Goal: Task Accomplishment & Management: Use online tool/utility

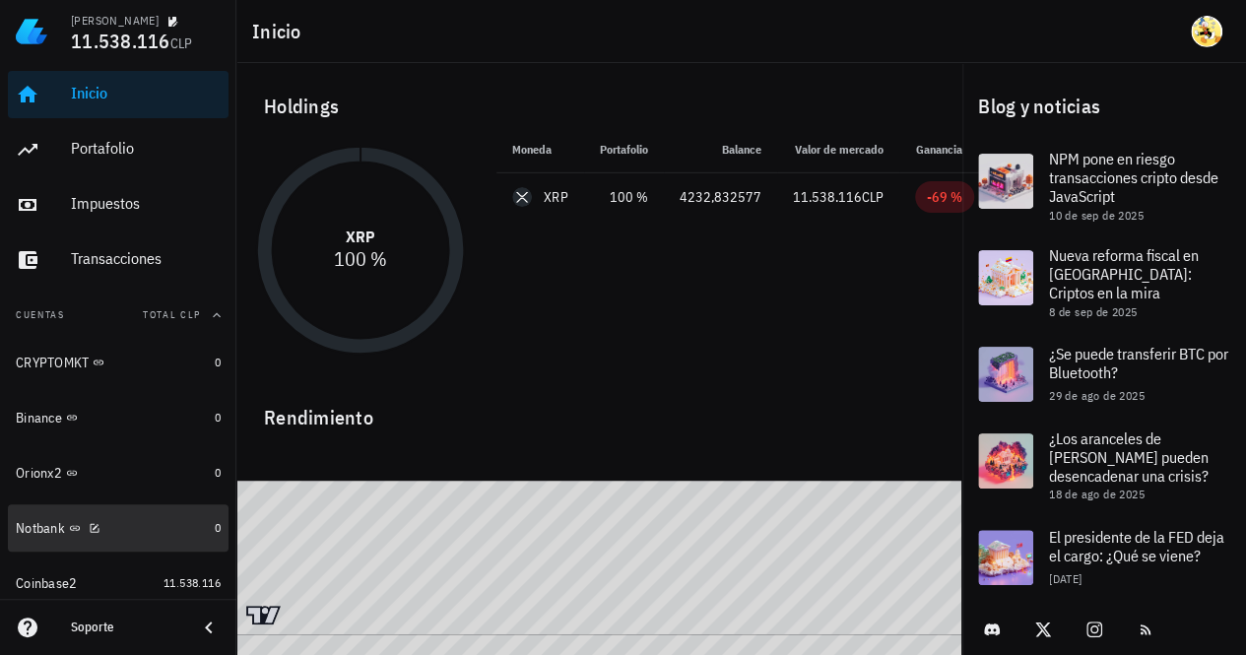
click at [136, 543] on div "Notbank" at bounding box center [111, 528] width 191 height 42
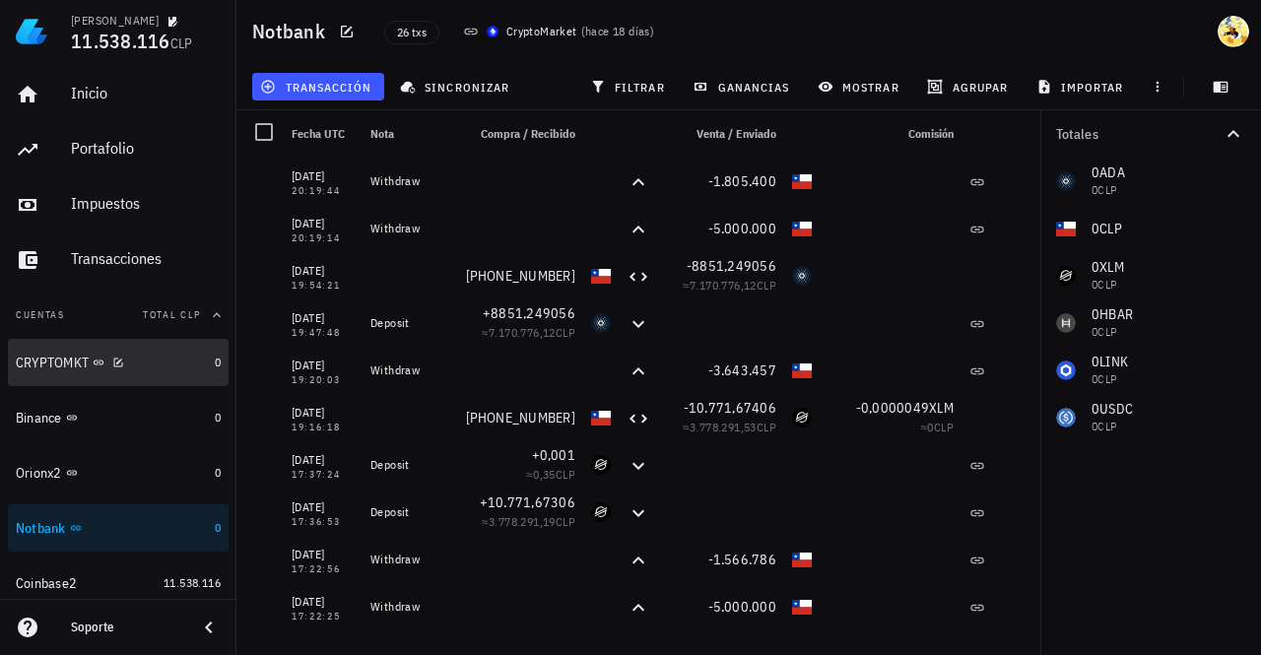
click at [163, 371] on div "CRYPTOMKT" at bounding box center [111, 363] width 191 height 42
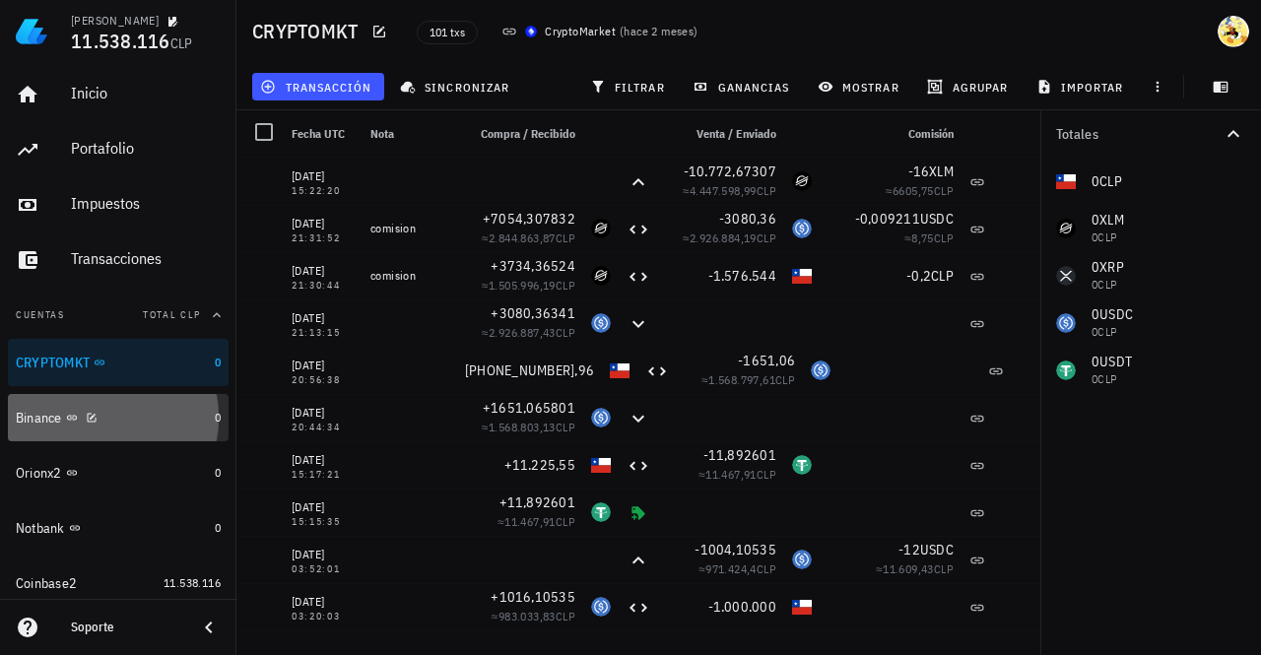
click at [151, 415] on div "Binance" at bounding box center [111, 418] width 191 height 19
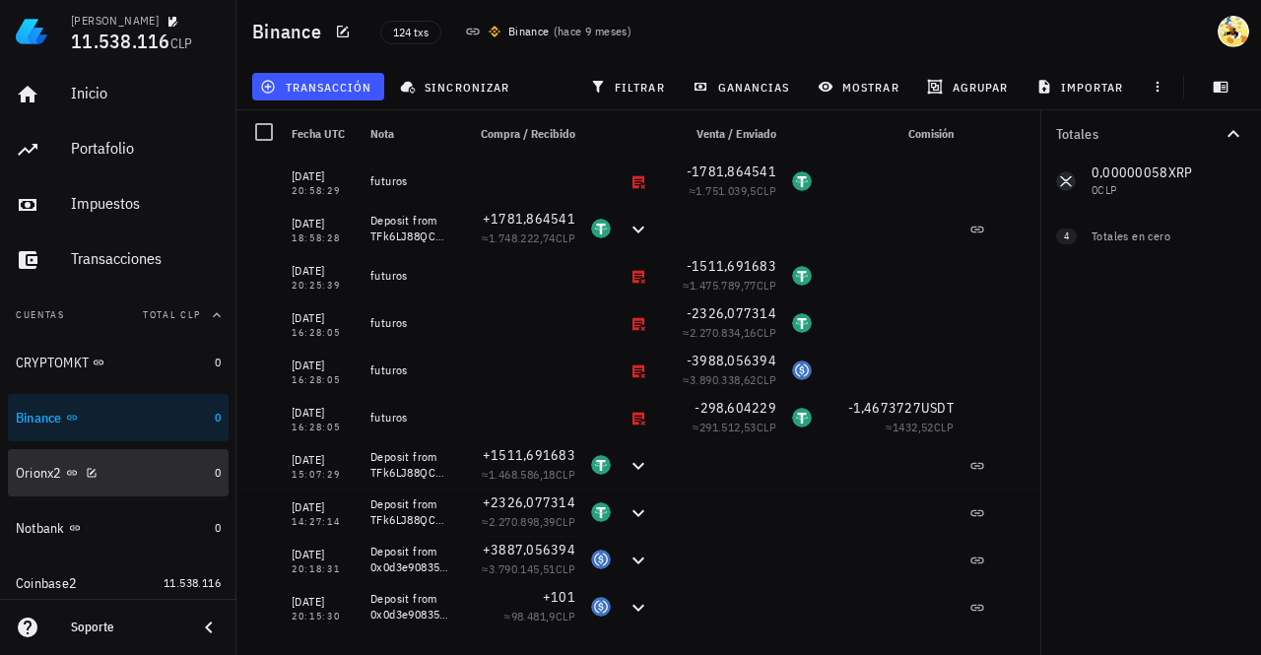
click at [158, 470] on div "Orionx2" at bounding box center [111, 473] width 191 height 19
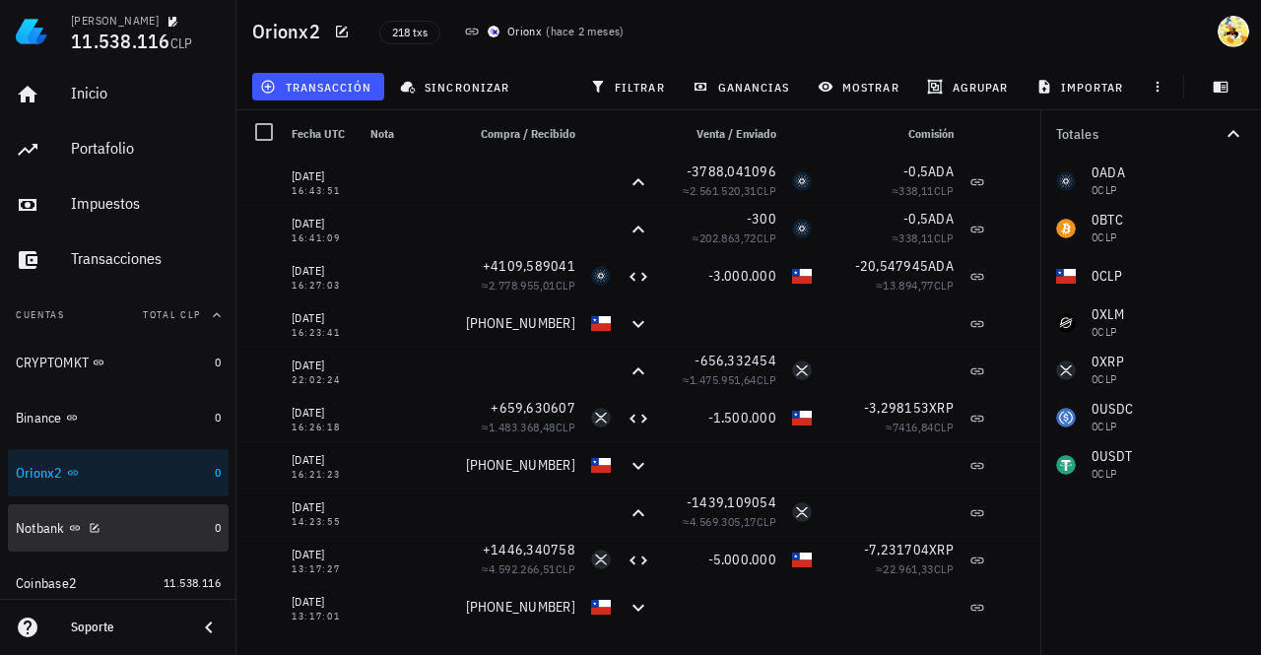
click at [151, 526] on div "Notbank" at bounding box center [111, 528] width 191 height 19
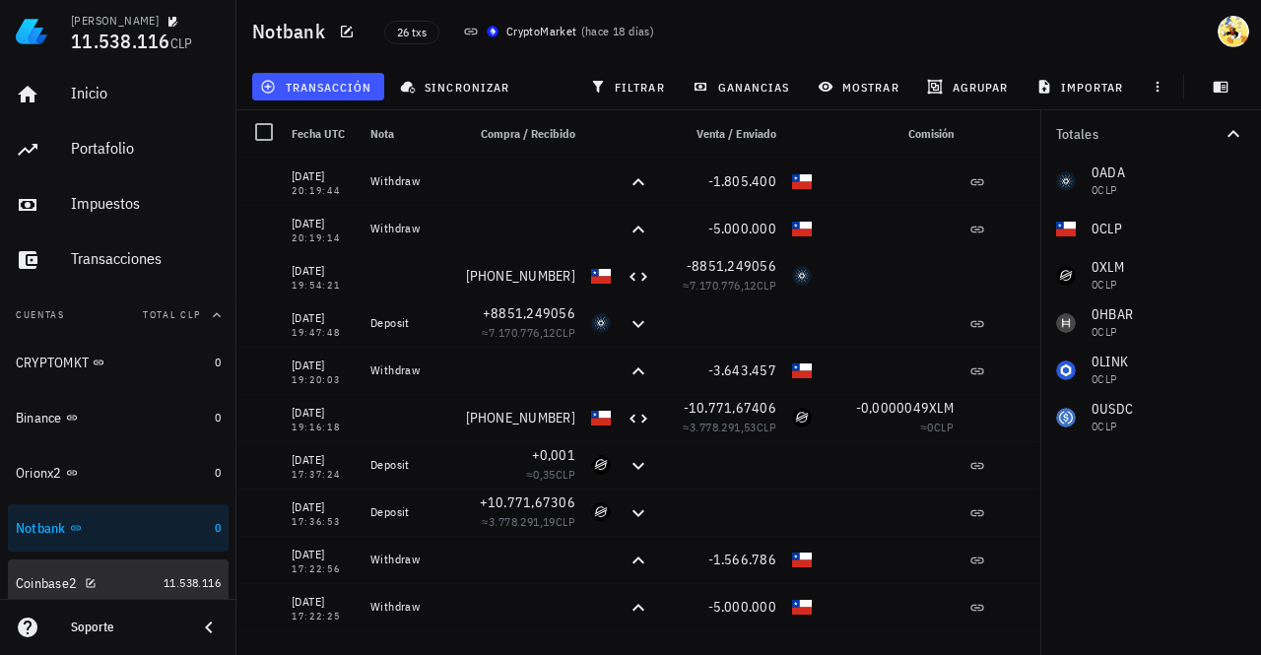
click at [119, 572] on div "Coinbase2" at bounding box center [86, 583] width 140 height 42
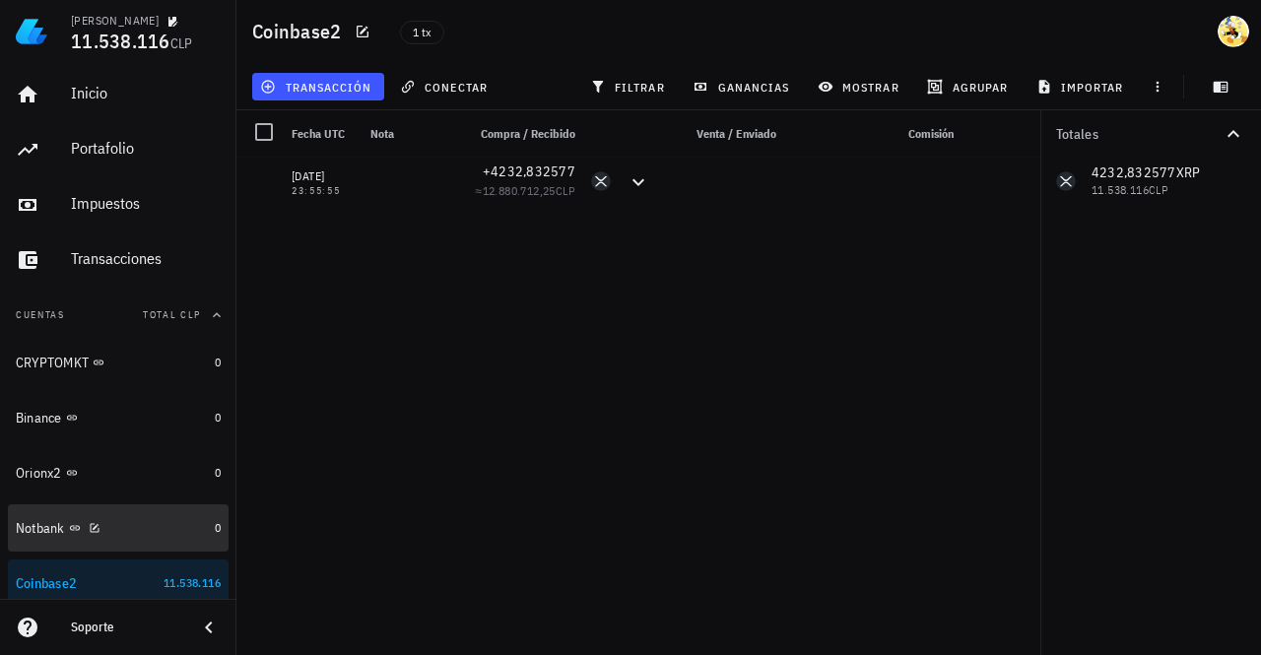
click at [130, 523] on div "Notbank" at bounding box center [111, 528] width 191 height 19
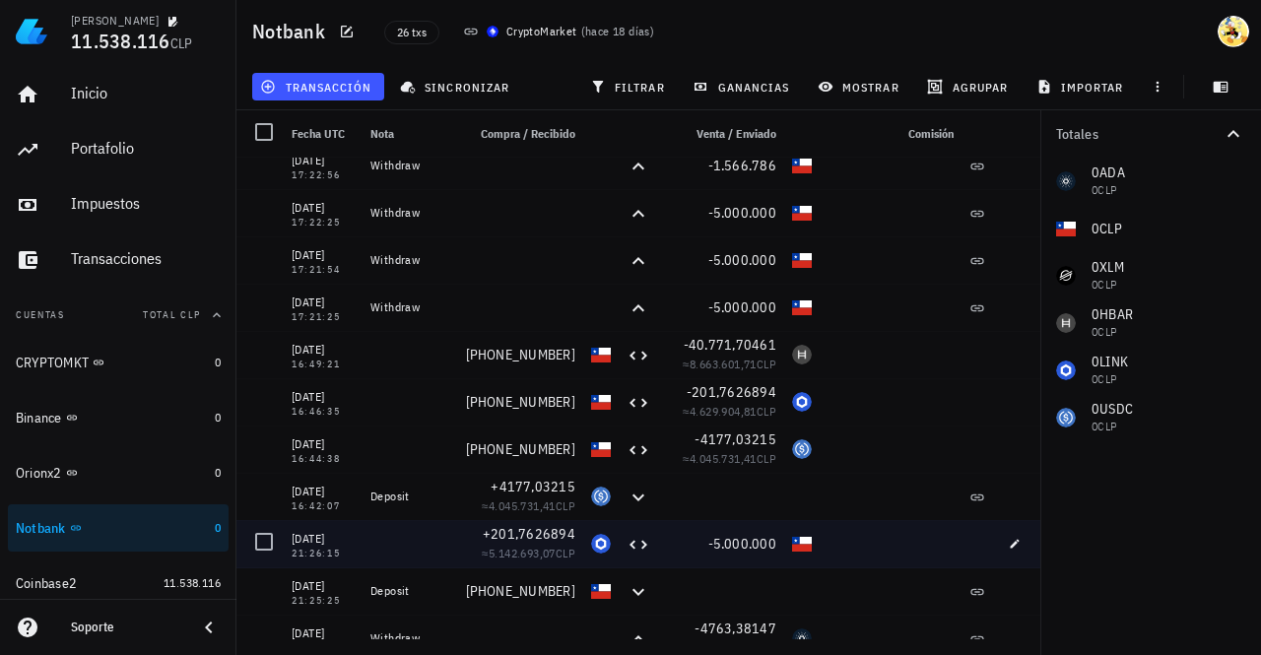
scroll to position [747, 0]
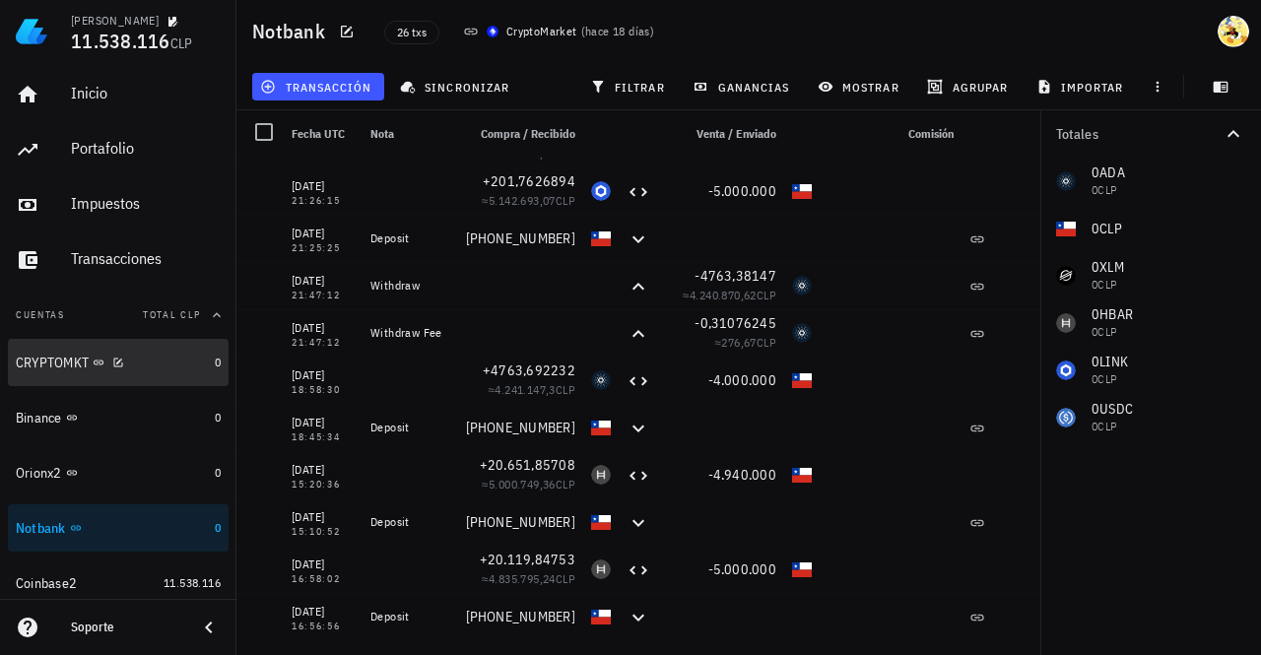
click at [121, 354] on div at bounding box center [114, 362] width 20 height 17
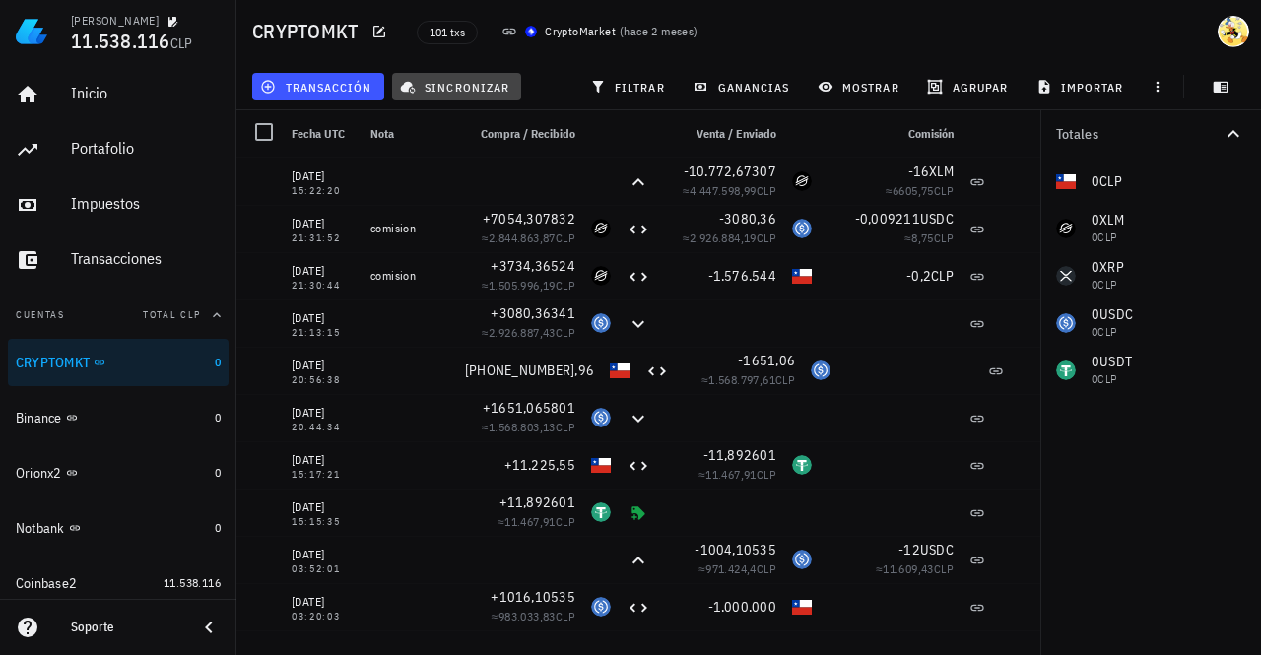
click at [458, 99] on button "sincronizar" at bounding box center [457, 87] width 130 height 28
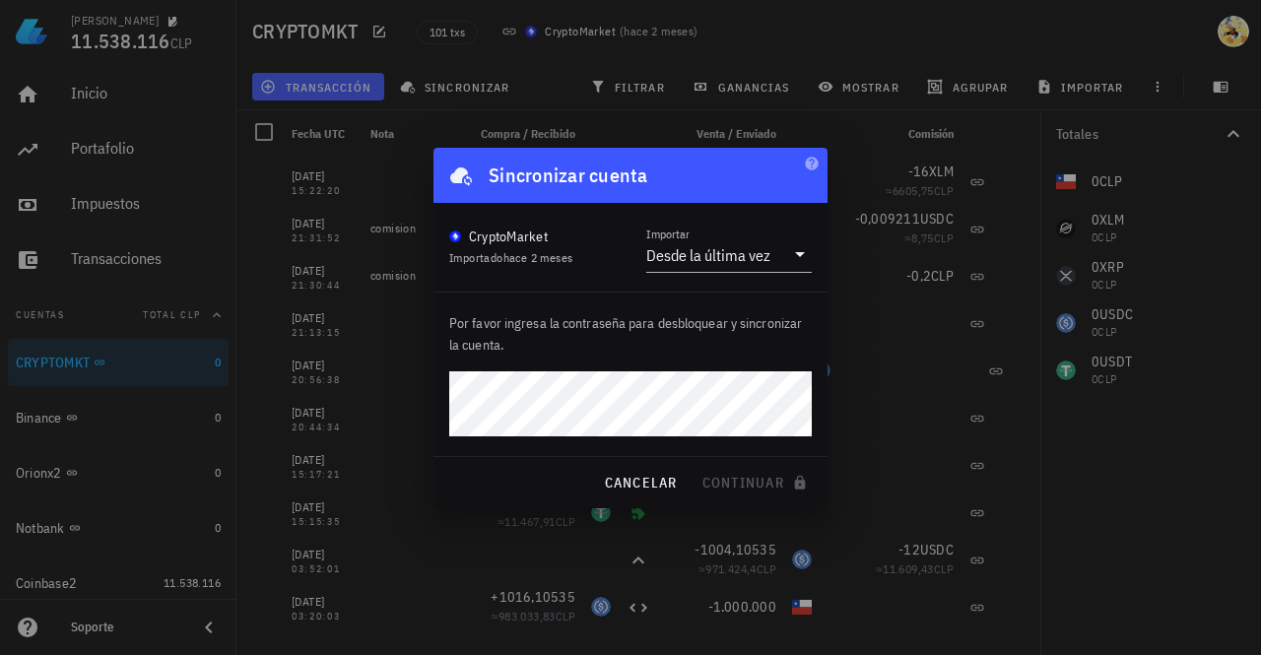
click at [827, 49] on div at bounding box center [630, 327] width 1261 height 655
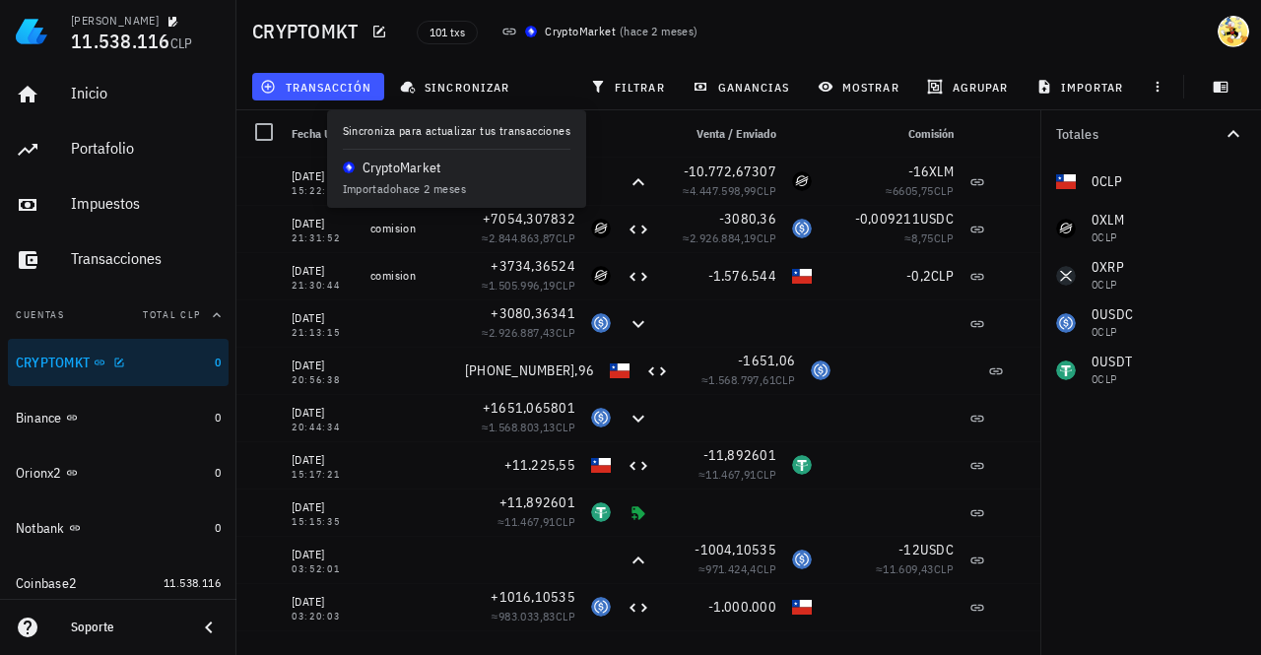
click at [152, 368] on div "CRYPTOMKT" at bounding box center [111, 363] width 191 height 19
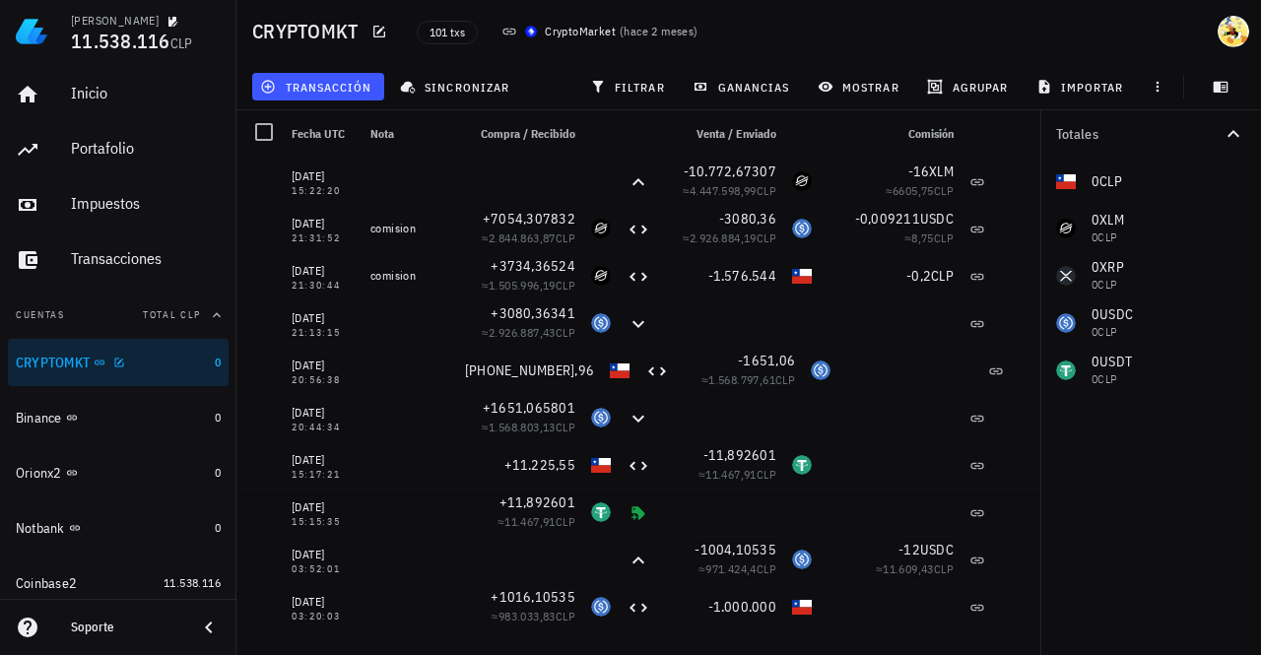
drag, startPoint x: 152, startPoint y: 368, endPoint x: 132, endPoint y: 367, distance: 19.7
click at [132, 367] on div "CRYPTOMKT" at bounding box center [111, 363] width 191 height 19
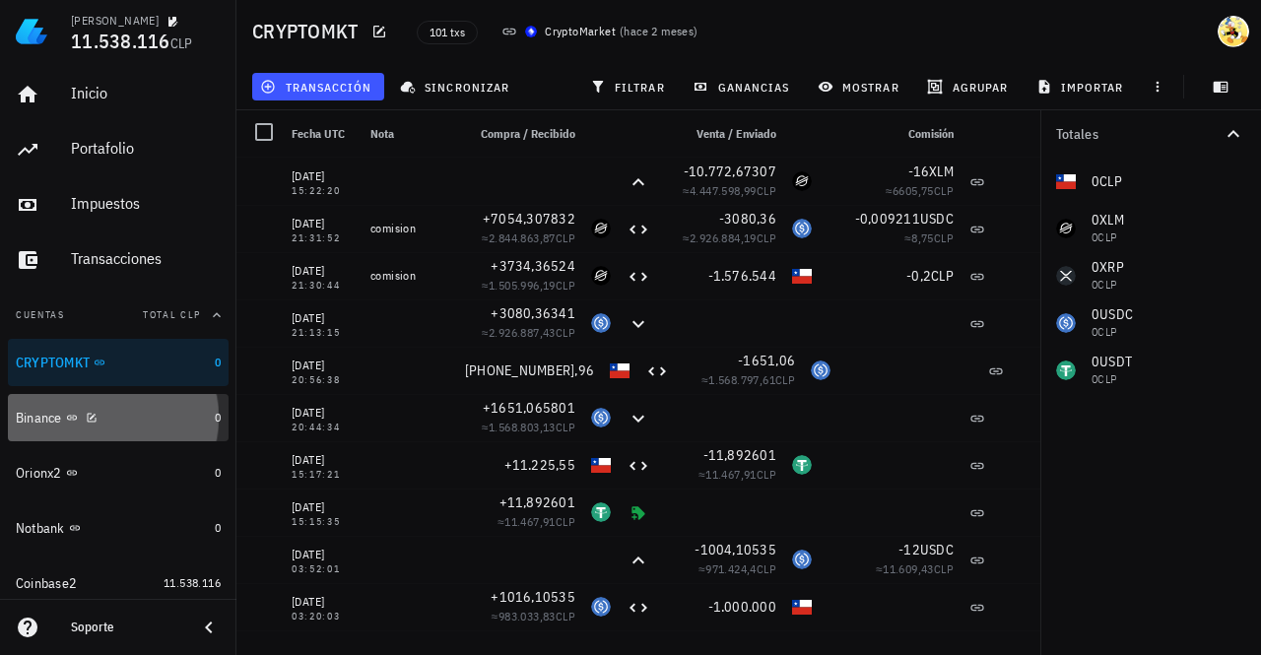
click at [137, 413] on div "Binance" at bounding box center [111, 418] width 191 height 19
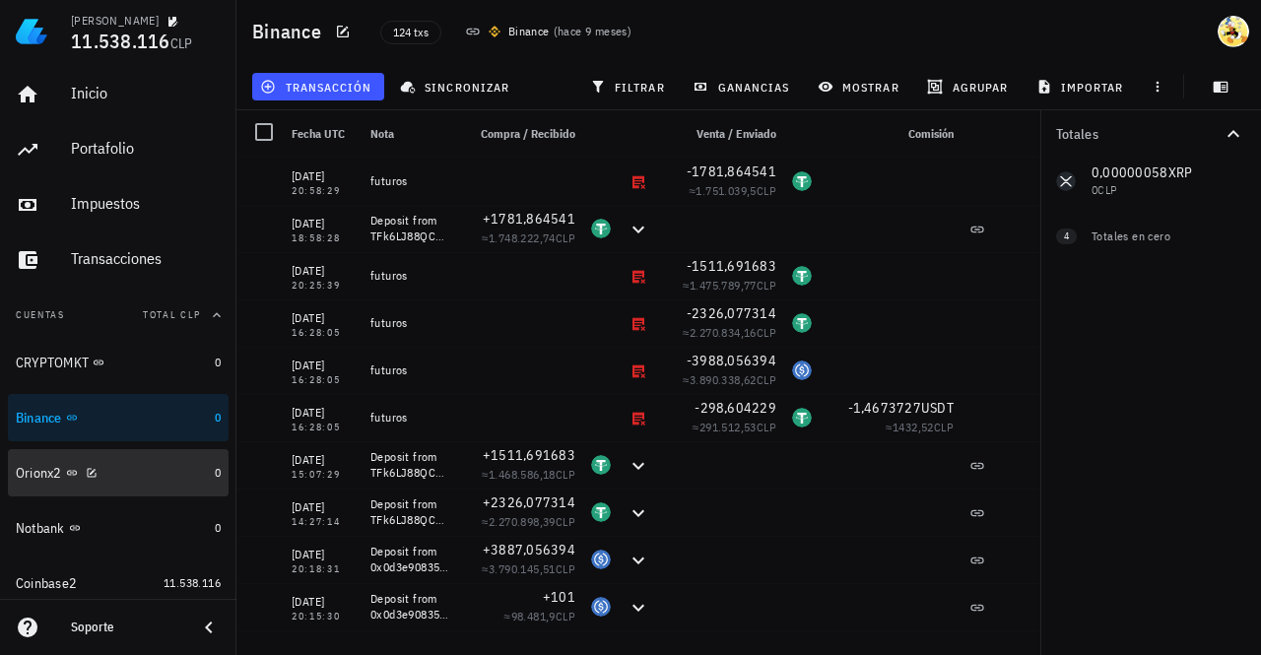
click at [159, 466] on div "Orionx2" at bounding box center [111, 473] width 191 height 19
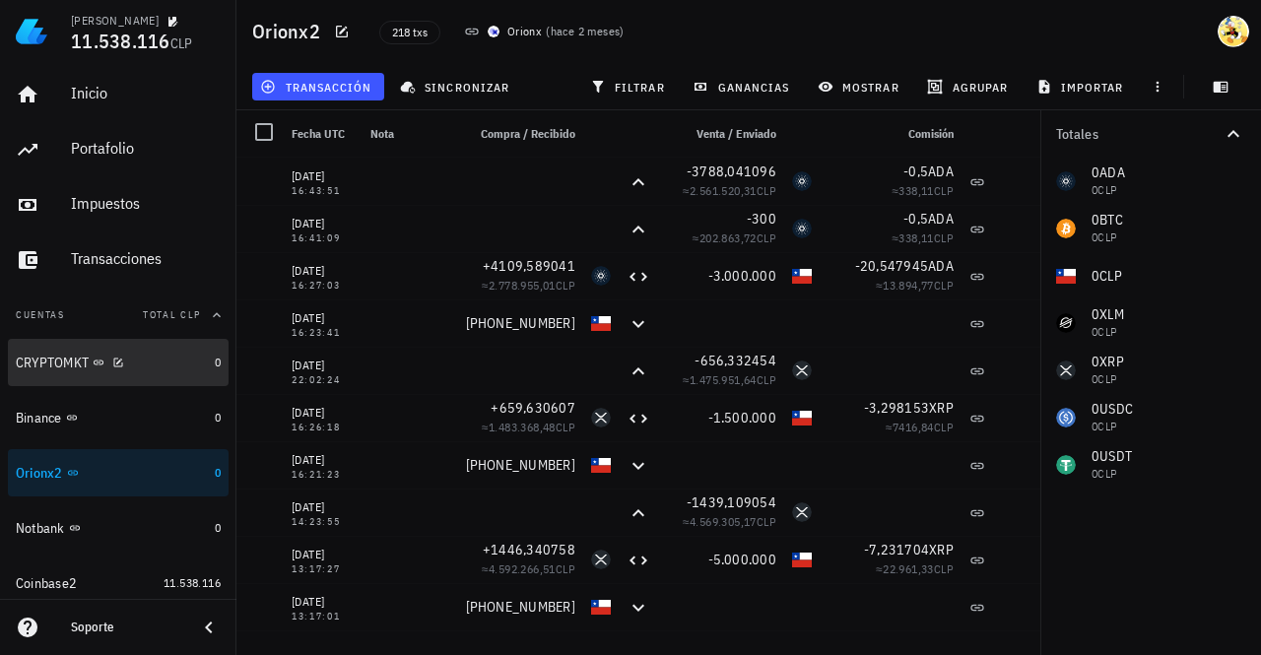
click at [177, 355] on div "CRYPTOMKT" at bounding box center [111, 363] width 191 height 19
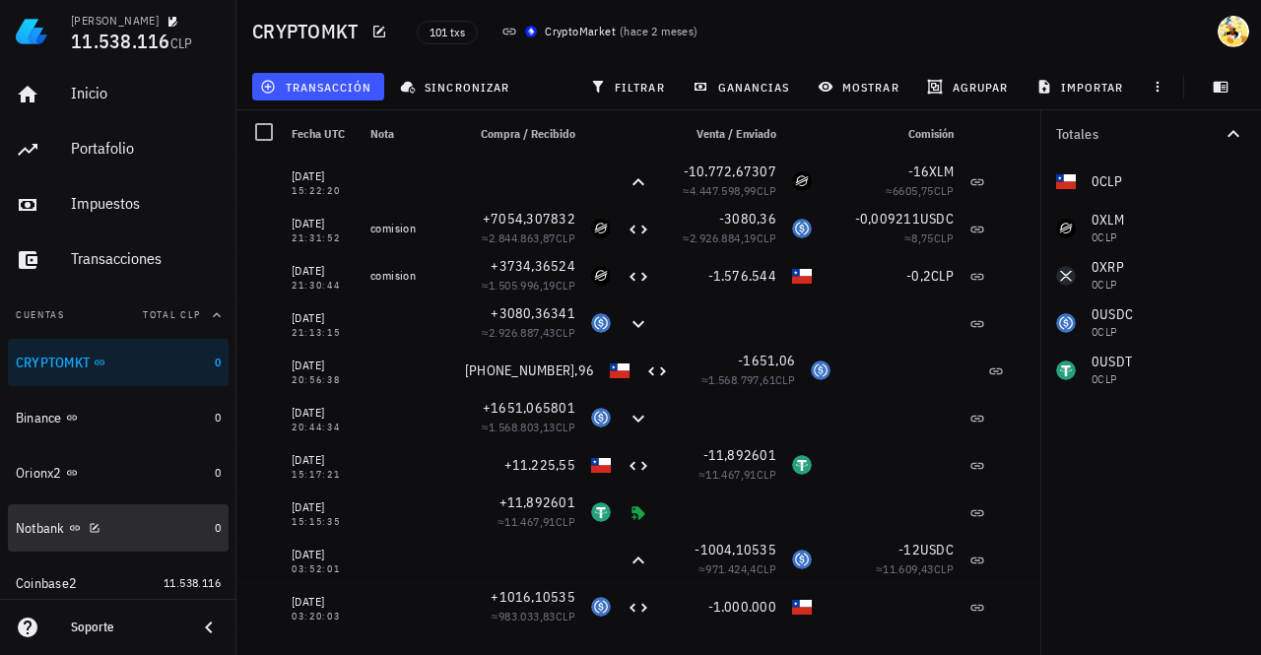
click at [135, 525] on div "Notbank" at bounding box center [111, 528] width 191 height 19
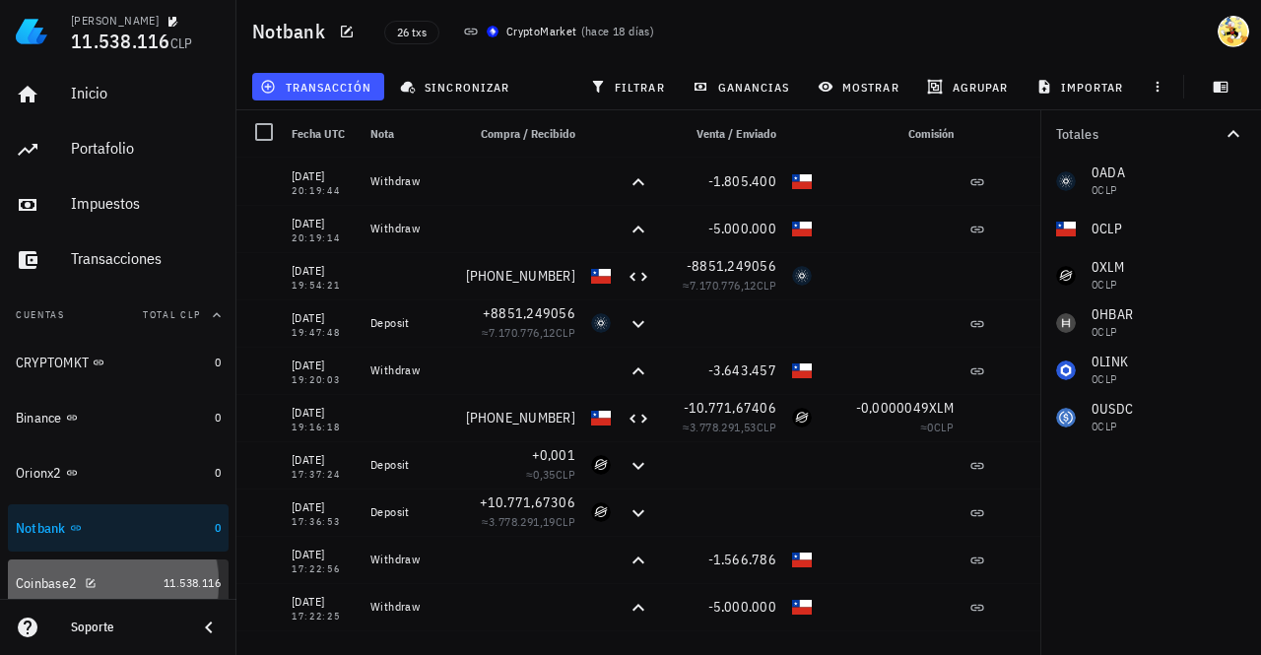
click at [126, 588] on div "Coinbase2" at bounding box center [86, 583] width 140 height 19
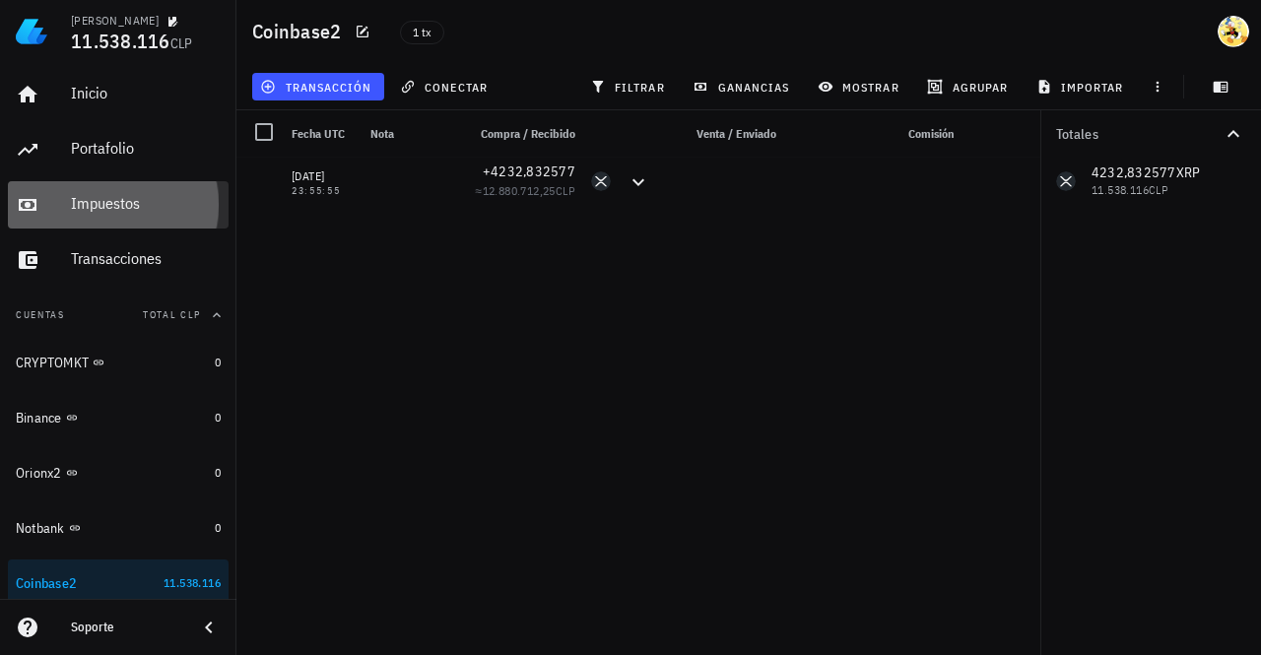
click at [142, 191] on div "Impuestos" at bounding box center [146, 204] width 150 height 44
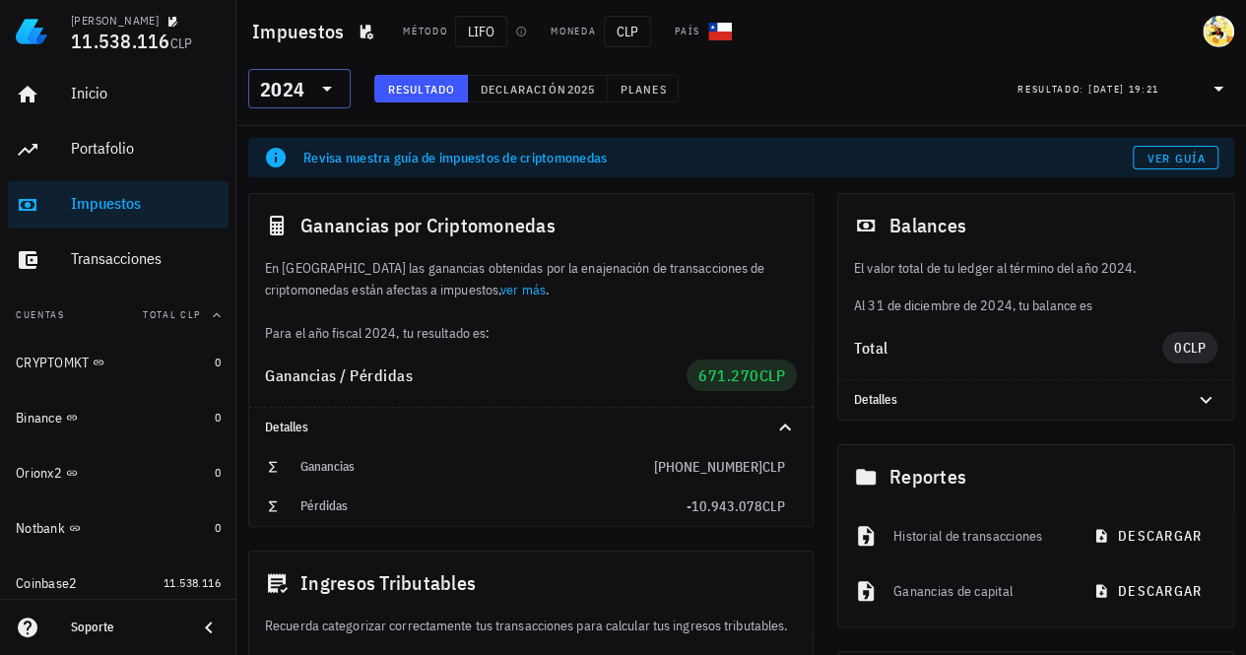
click at [329, 101] on div "2024" at bounding box center [299, 88] width 79 height 39
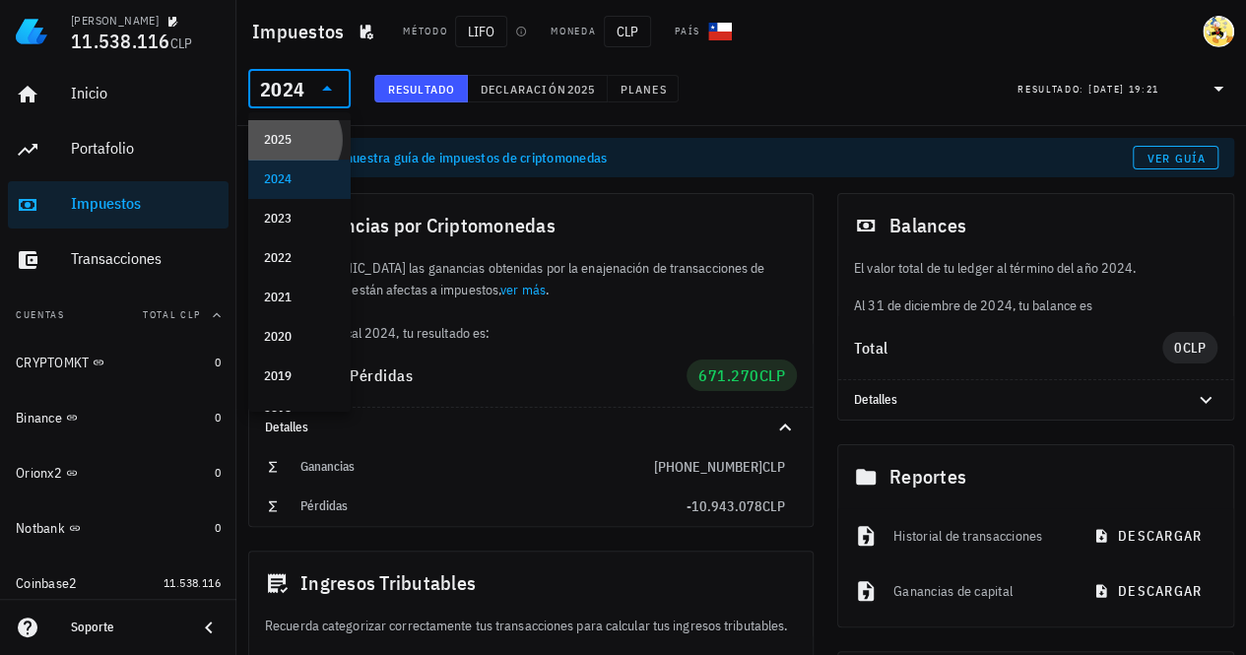
click at [304, 143] on div "2025" at bounding box center [299, 140] width 71 height 16
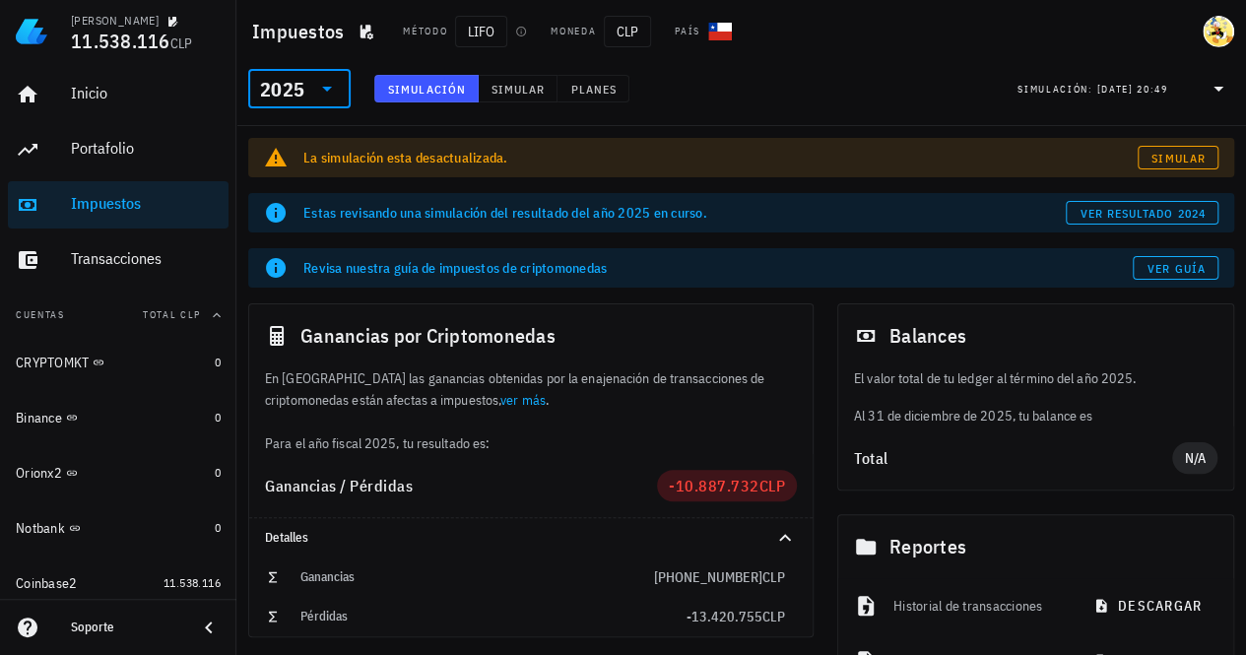
click at [327, 84] on icon at bounding box center [327, 89] width 24 height 24
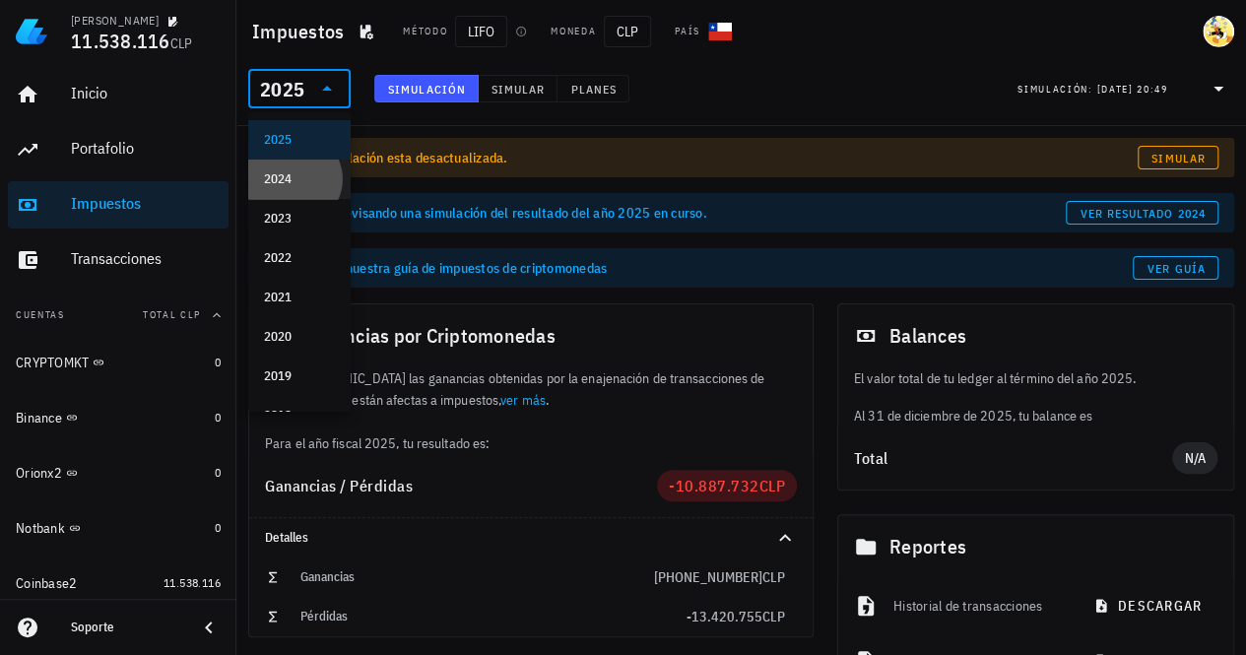
click at [288, 187] on div "2024" at bounding box center [299, 179] width 71 height 32
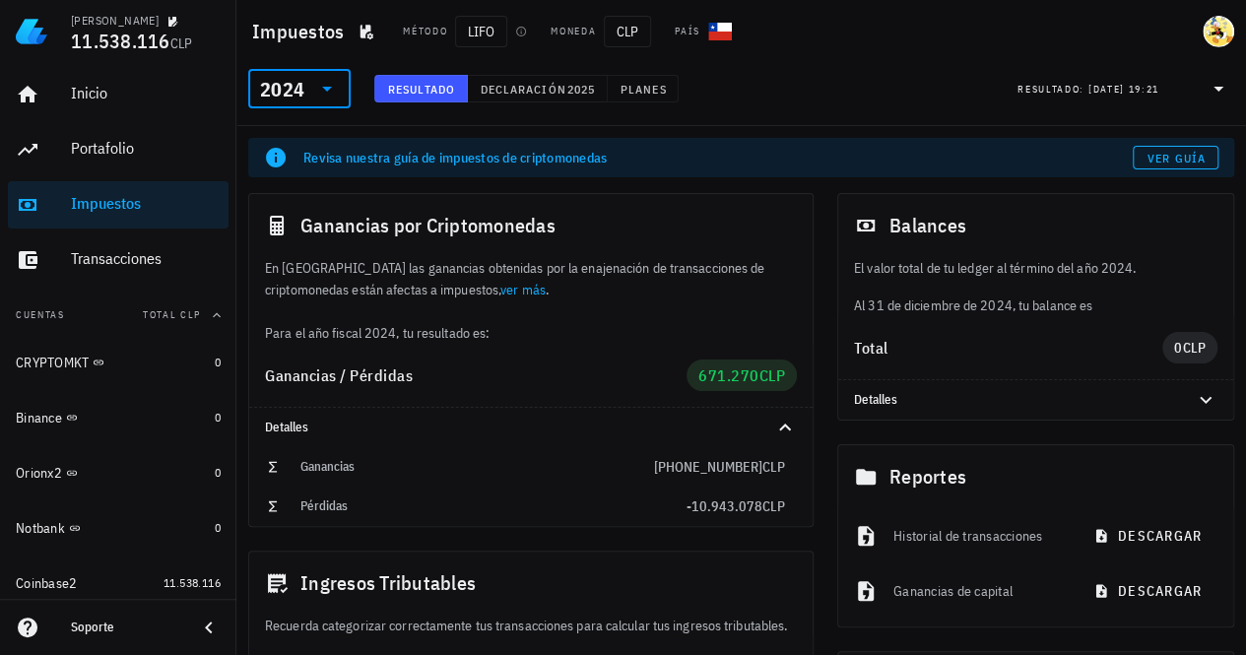
click at [308, 94] on input "text" at bounding box center [309, 89] width 3 height 32
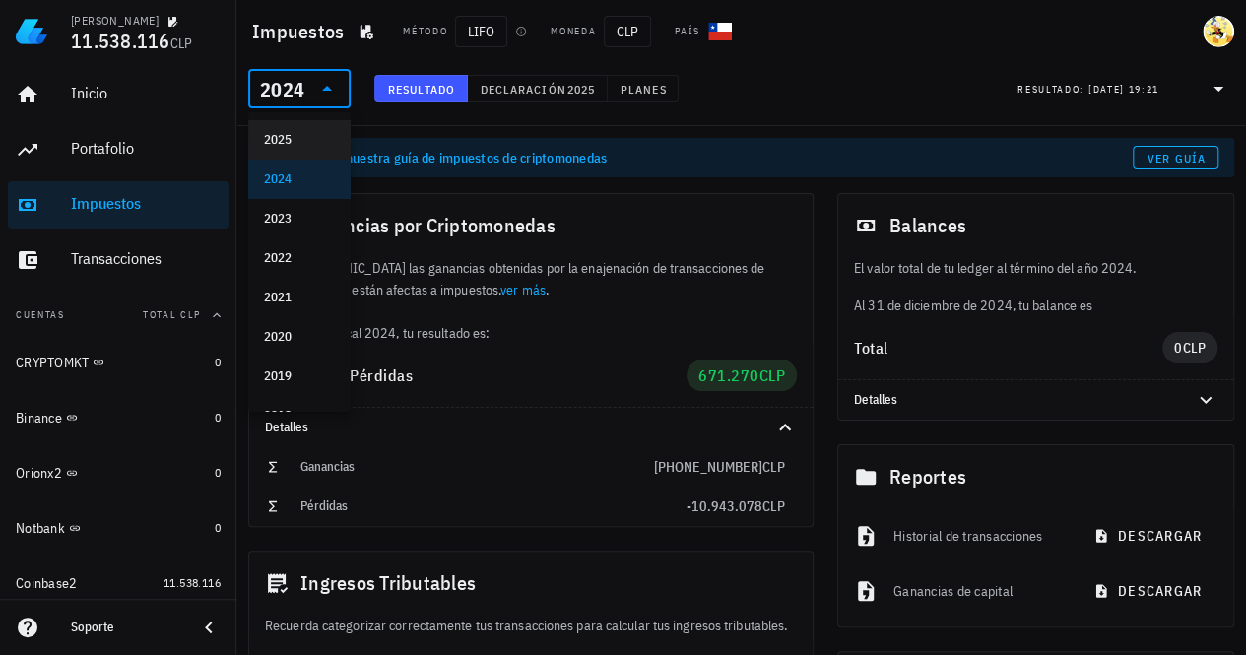
click at [300, 147] on div "2025" at bounding box center [299, 140] width 71 height 16
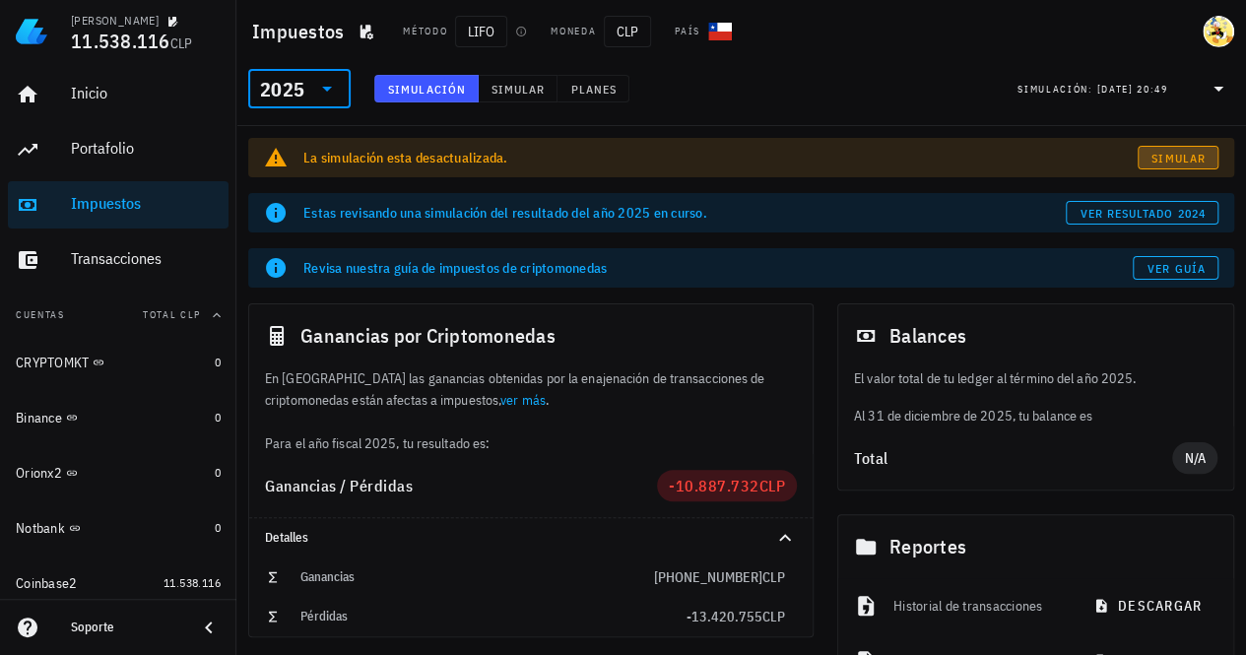
click at [1180, 161] on span "Simular" at bounding box center [1177, 158] width 55 height 15
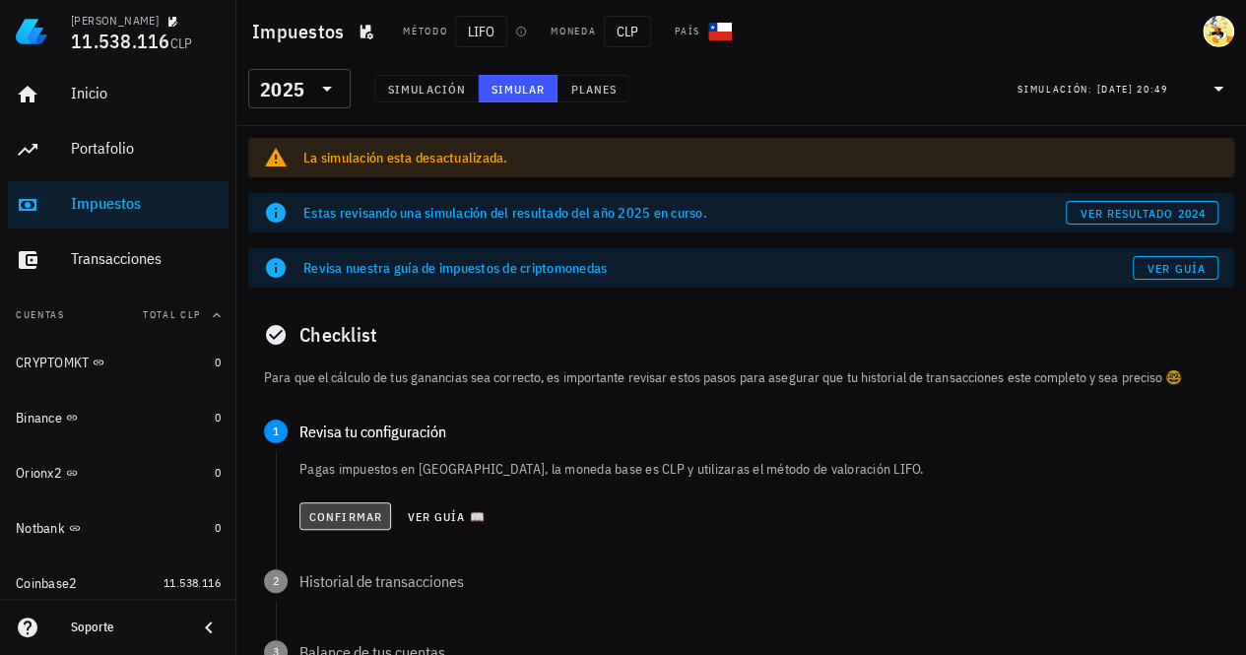
click at [357, 513] on span "Confirmar" at bounding box center [345, 516] width 74 height 15
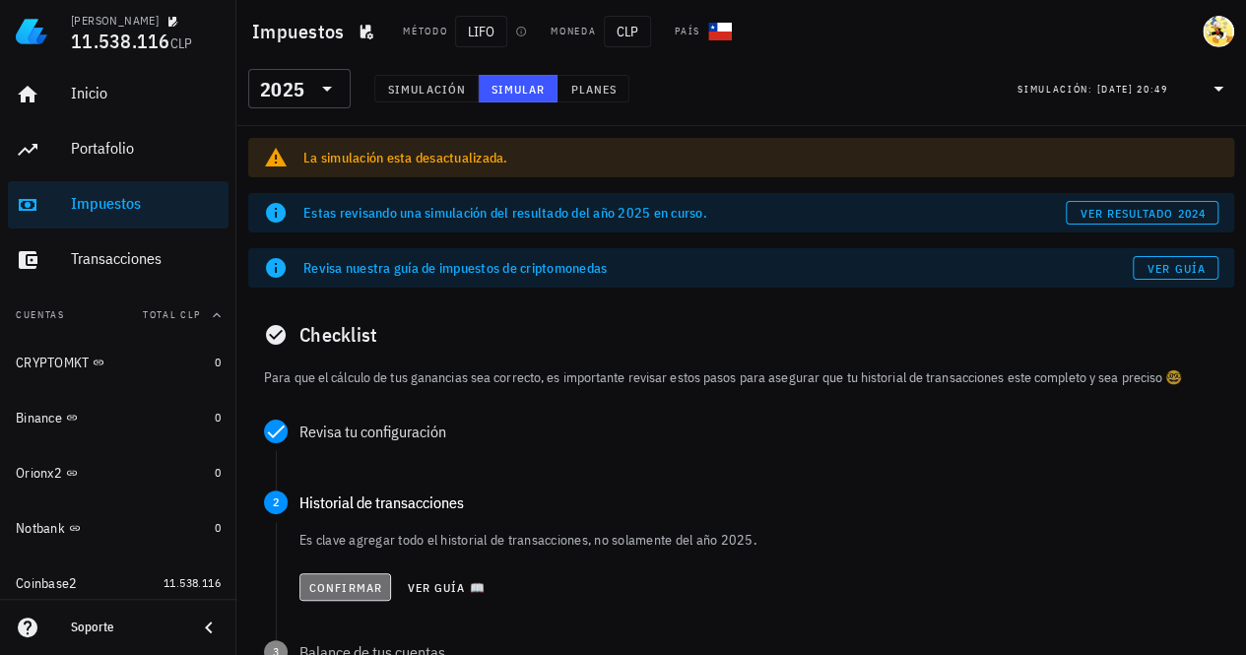
click at [339, 587] on span "Confirmar" at bounding box center [345, 587] width 74 height 15
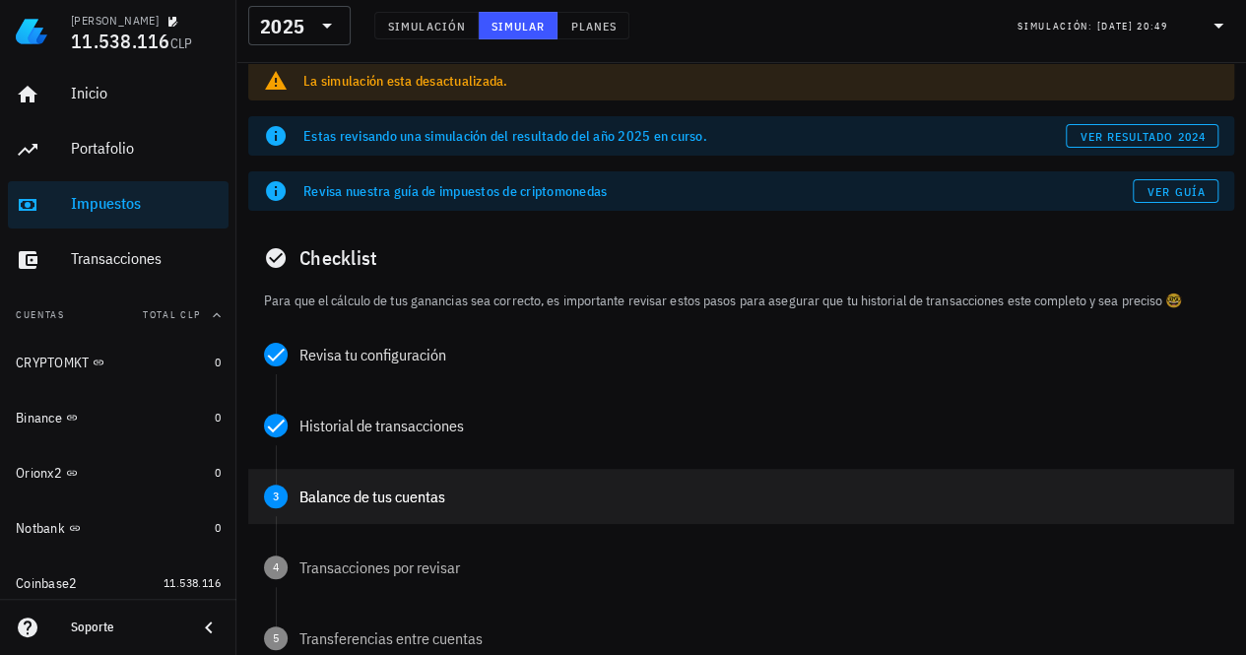
scroll to position [197, 0]
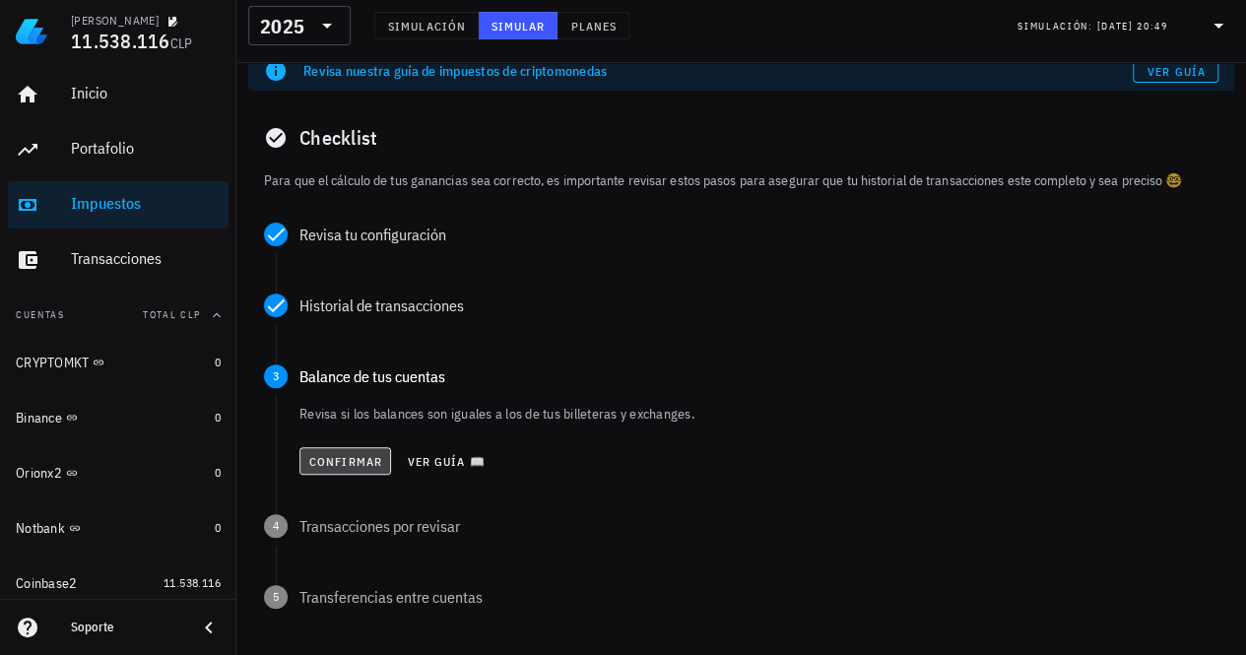
click at [343, 471] on button "Confirmar" at bounding box center [345, 461] width 92 height 28
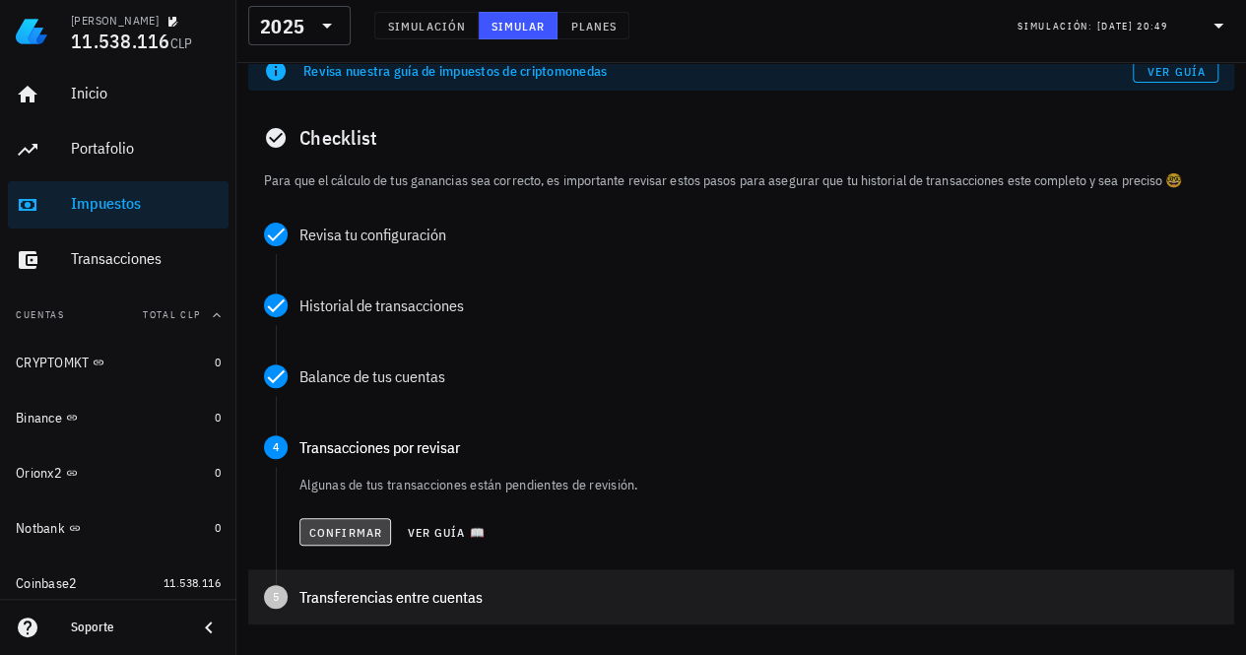
click at [343, 525] on span "Confirmar" at bounding box center [345, 532] width 74 height 15
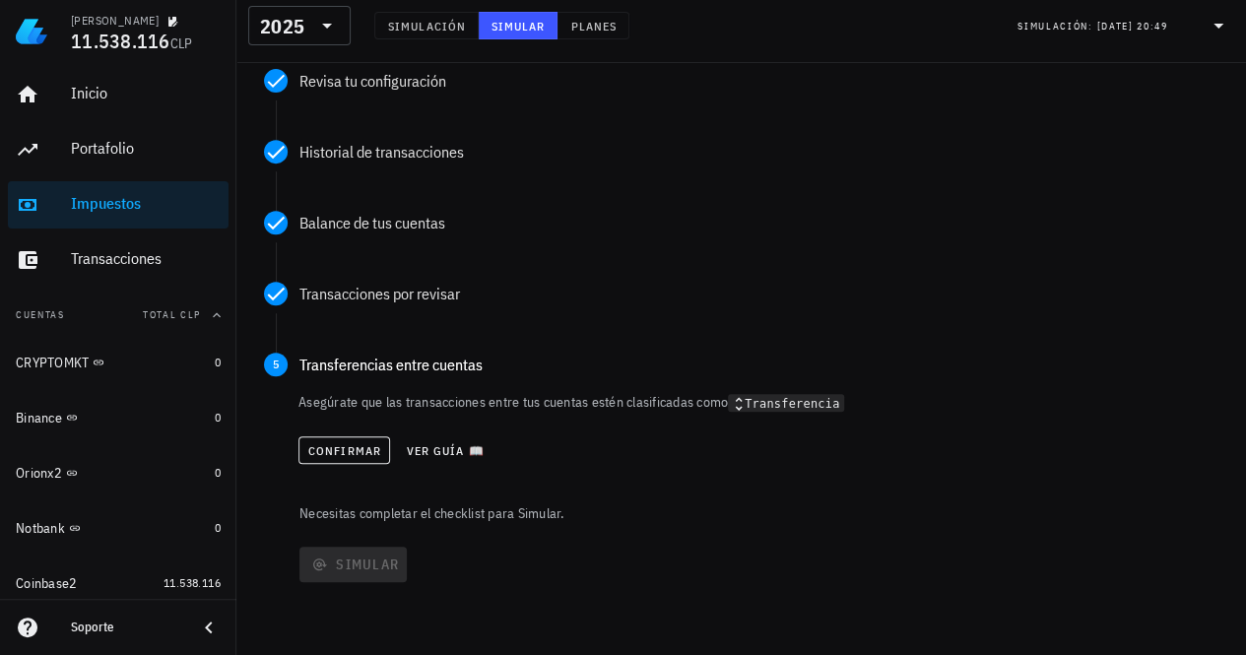
scroll to position [374, 0]
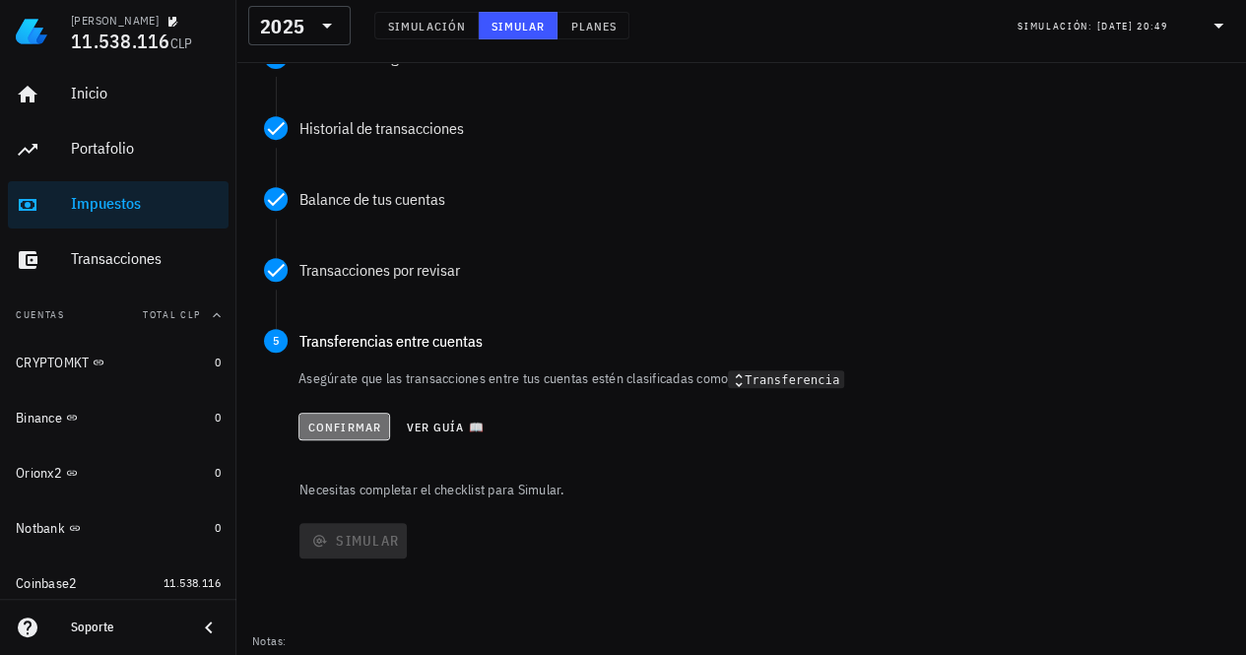
click at [346, 413] on button "Confirmar" at bounding box center [344, 427] width 92 height 28
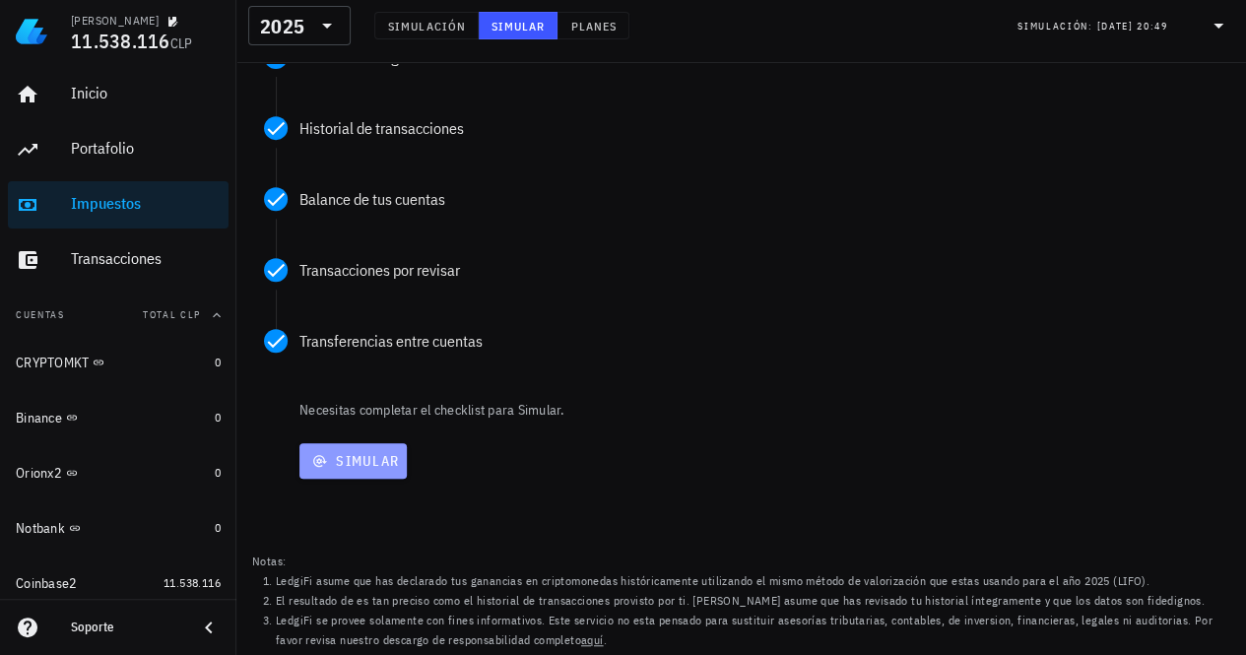
click at [351, 467] on span "Simular" at bounding box center [353, 461] width 92 height 18
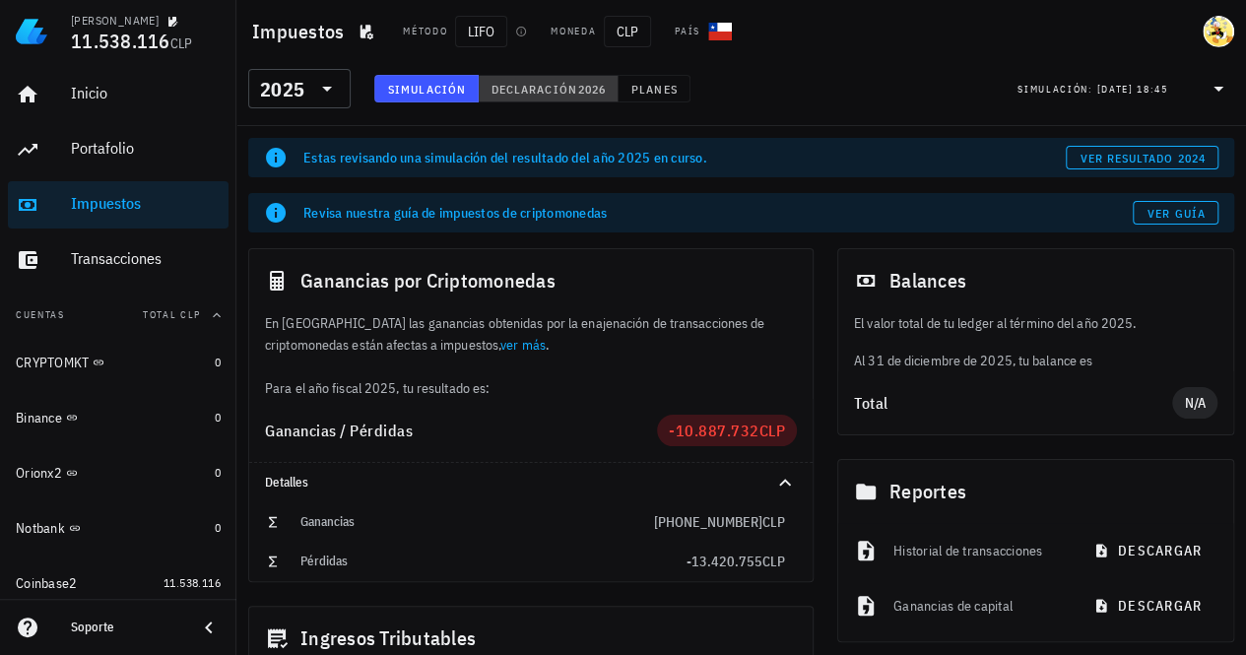
click at [538, 90] on span "Declaración" at bounding box center [533, 89] width 87 height 15
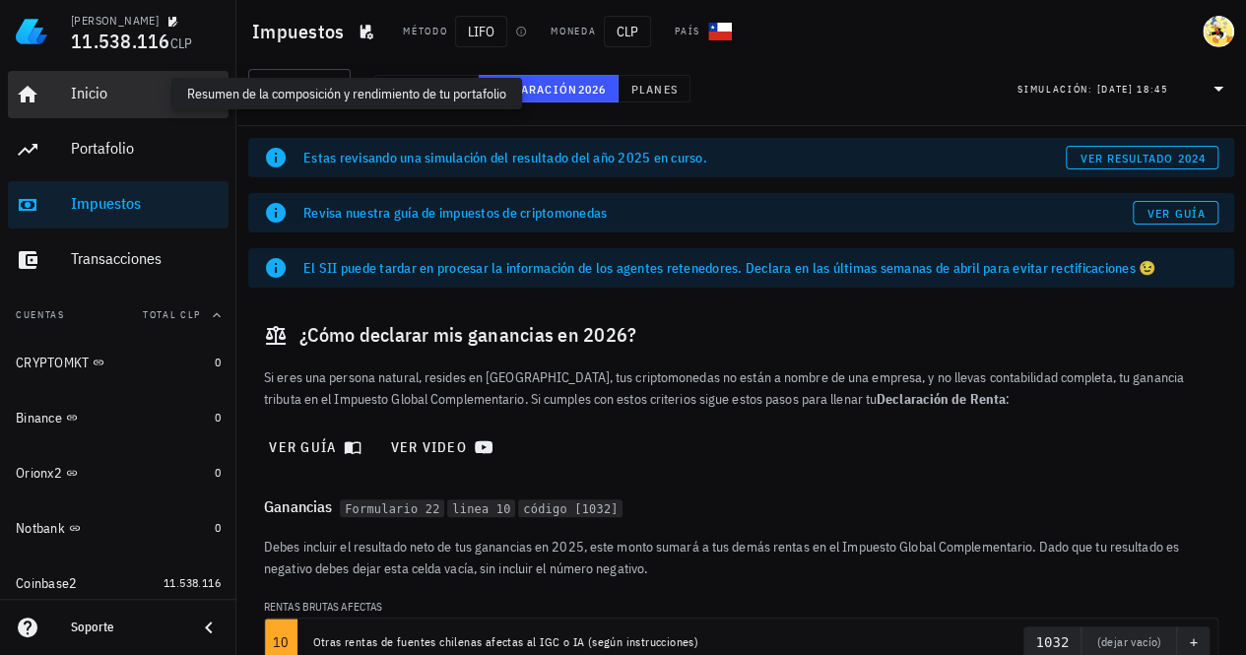
click at [77, 96] on div "Inicio" at bounding box center [146, 93] width 150 height 19
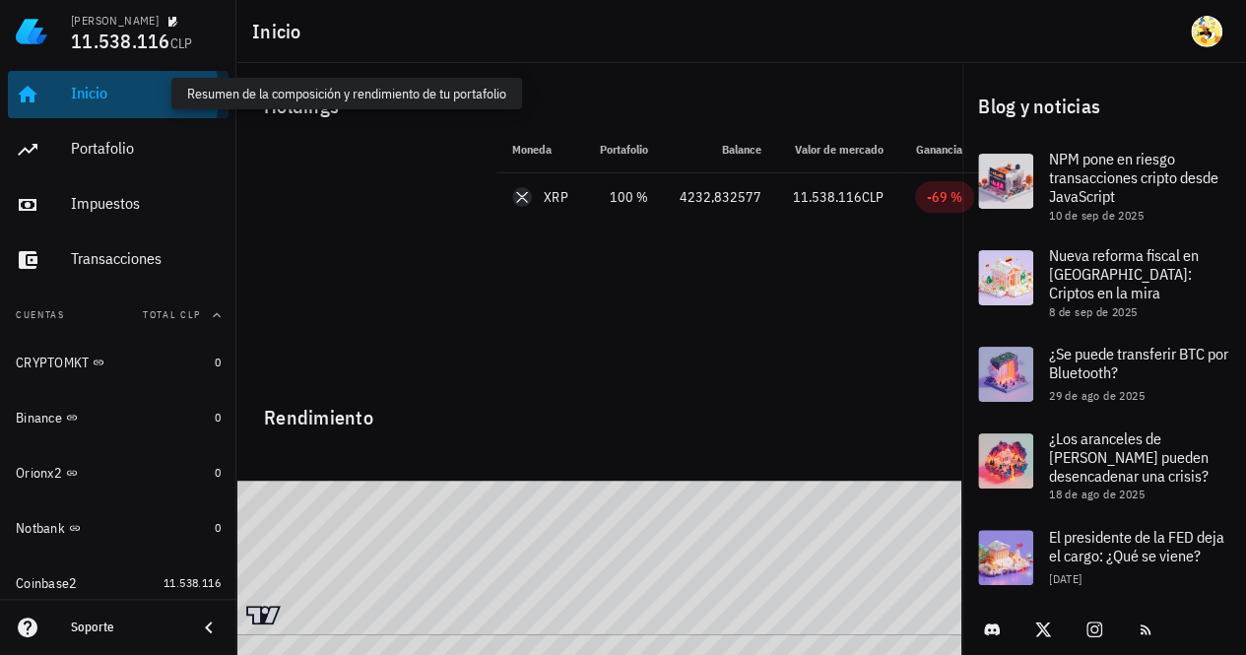
click at [82, 94] on div "Inicio" at bounding box center [146, 93] width 150 height 19
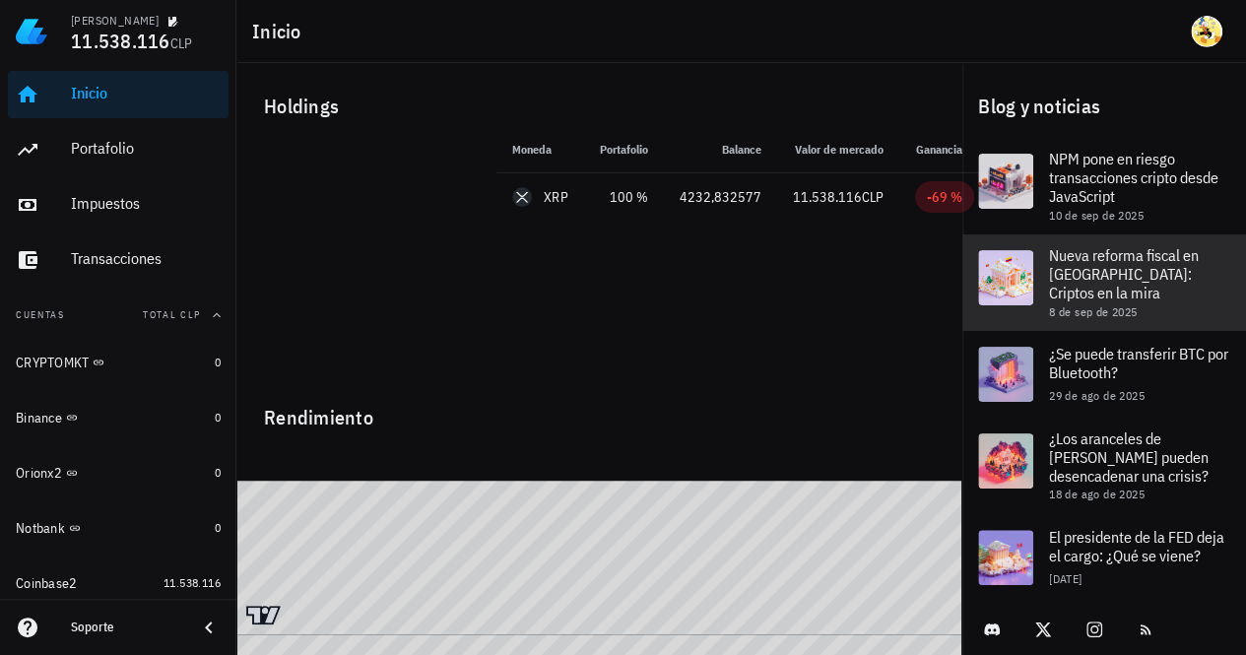
click at [1111, 269] on span "Nueva reforma fiscal en [GEOGRAPHIC_DATA]: Criptos en la mira" at bounding box center [1124, 273] width 150 height 57
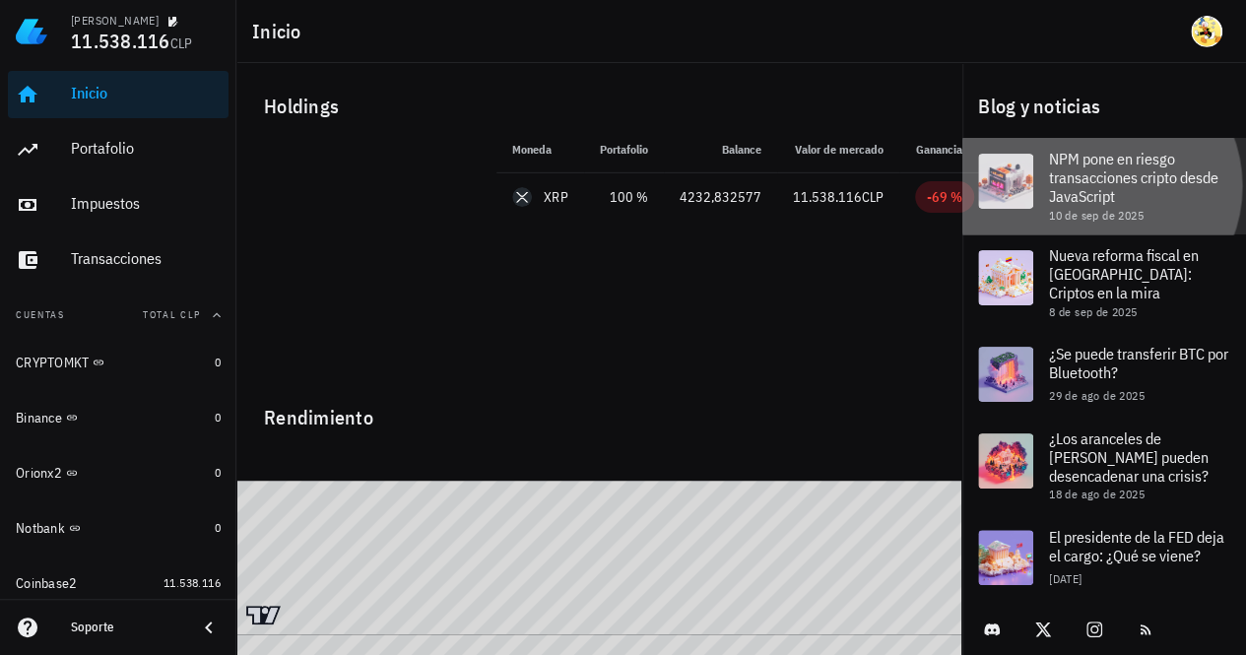
click at [1107, 176] on span "NPM pone en riesgo transacciones cripto desde JavaScript" at bounding box center [1133, 177] width 169 height 57
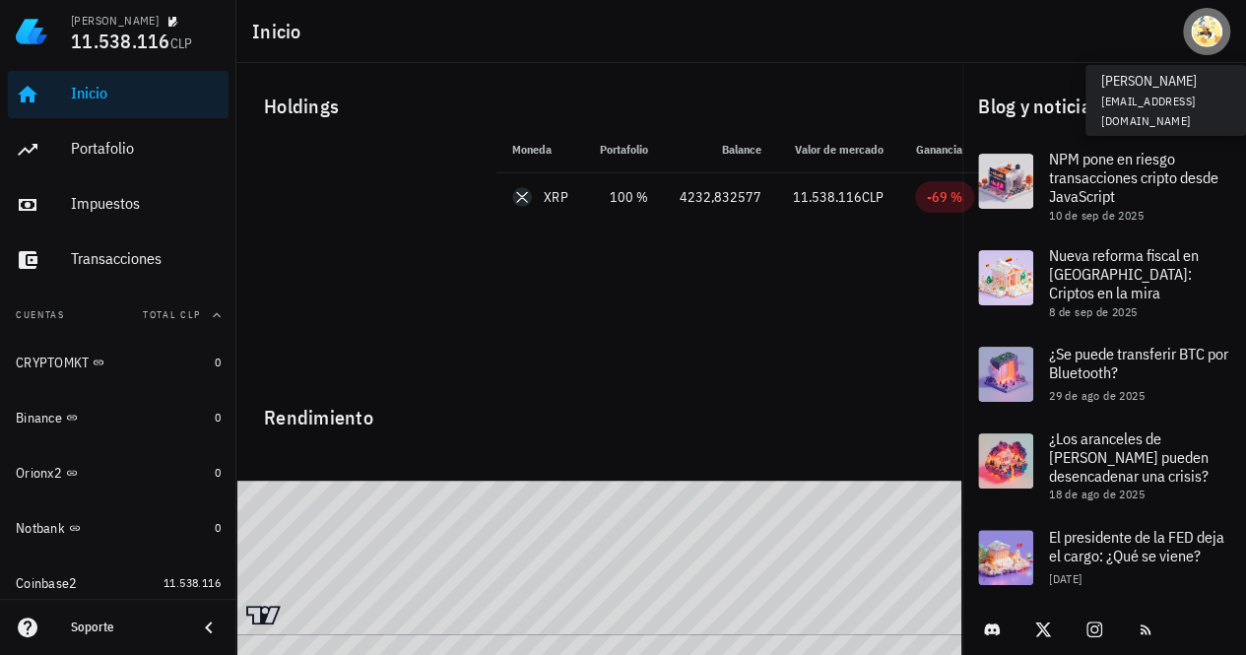
click at [1205, 34] on div "avatar" at bounding box center [1207, 32] width 32 height 32
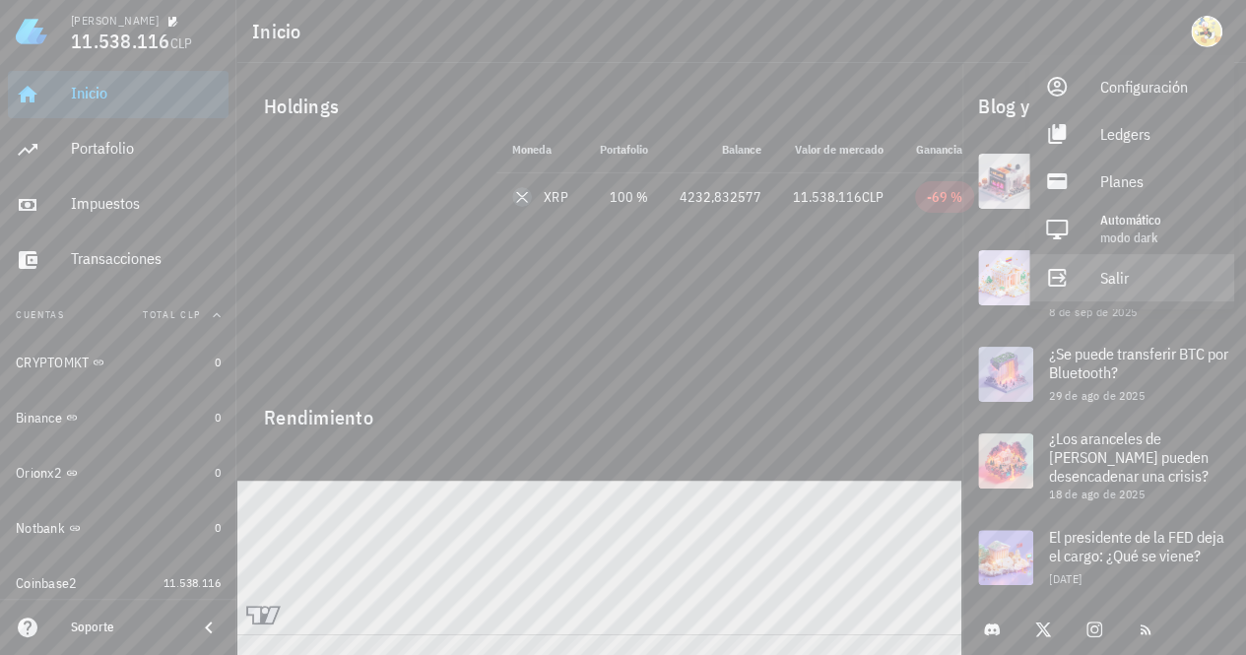
click at [1134, 281] on div "Salir" at bounding box center [1159, 277] width 118 height 39
